Goal: Register for event/course

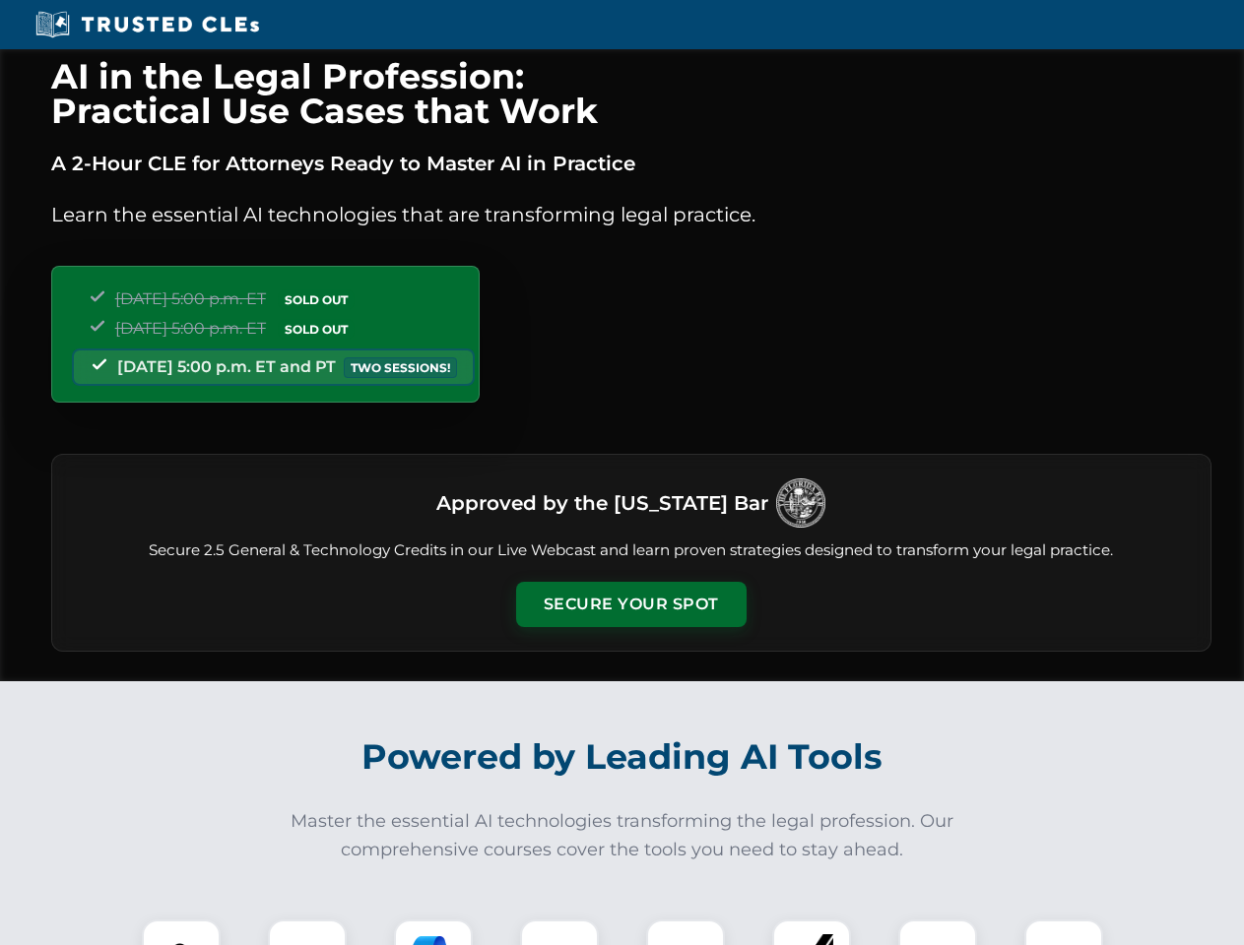
click at [630, 605] on button "Secure Your Spot" at bounding box center [631, 604] width 230 height 45
click at [181, 932] on img at bounding box center [181, 958] width 57 height 57
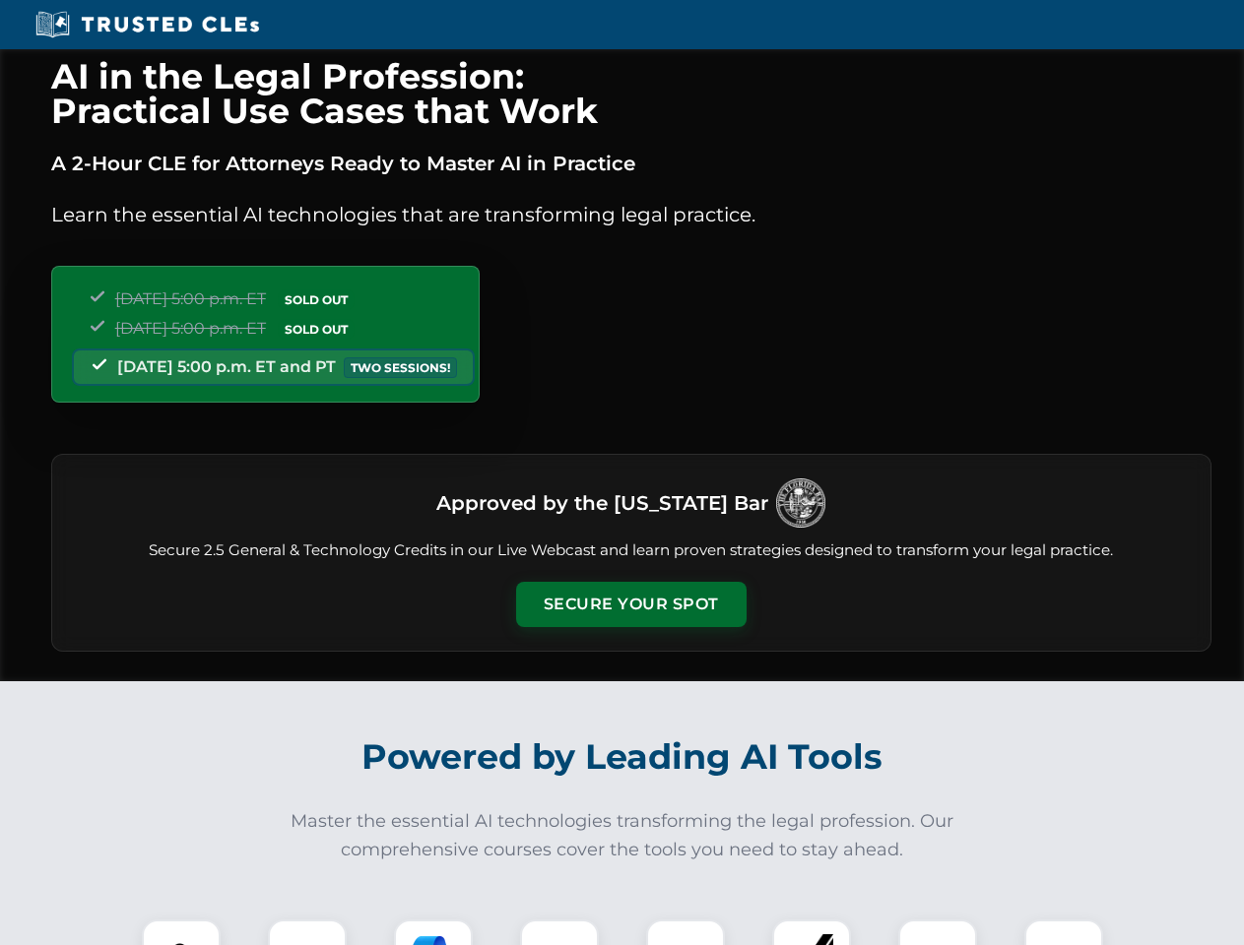
scroll to position [1707, 0]
